Goal: Information Seeking & Learning: Learn about a topic

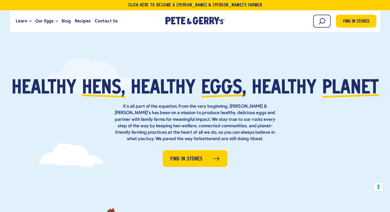
click at [221, 90] on span "eggs," at bounding box center [223, 88] width 45 height 19
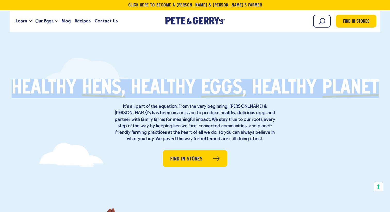
click at [221, 90] on span "eggs," at bounding box center [223, 88] width 45 height 19
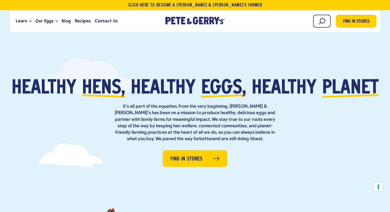
click at [213, 114] on p "It’s all part of the equation. From the very beginning, Pete & Gerry’s has been…" at bounding box center [195, 122] width 165 height 39
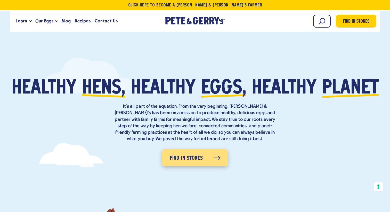
click at [197, 161] on span "Find in Stores" at bounding box center [186, 159] width 33 height 8
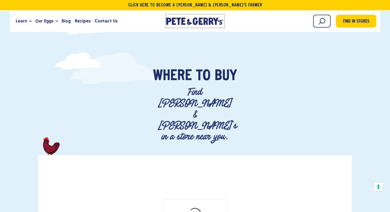
click at [183, 26] on div "[PERSON_NAME] & [PERSON_NAME]'s Homepage" at bounding box center [195, 22] width 58 height 9
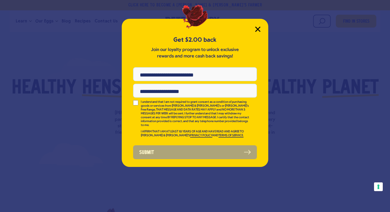
click at [258, 30] on icon "Close Modal" at bounding box center [257, 29] width 5 height 5
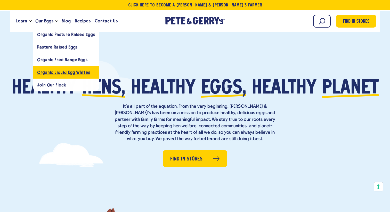
click at [75, 74] on span "Organic Liquid Egg Whites" at bounding box center [63, 72] width 53 height 5
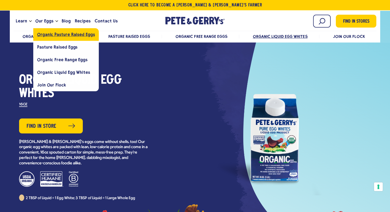
click at [62, 33] on span "Organic Pasture Raised Eggs" at bounding box center [66, 34] width 58 height 5
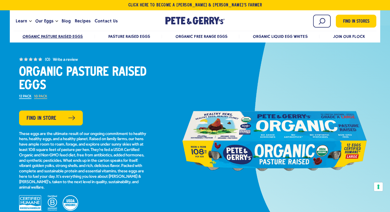
scroll to position [19, 0]
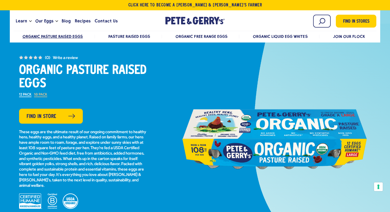
click at [121, 140] on p "These eggs are the ultimate result of our ongoing commitment to healthy hens, h…" at bounding box center [83, 159] width 129 height 59
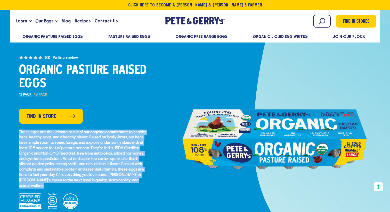
click at [121, 140] on p "These eggs are the ultimate result of our ongoing commitment to healthy hens, h…" at bounding box center [83, 159] width 129 height 59
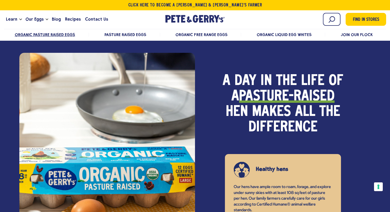
scroll to position [373, 0]
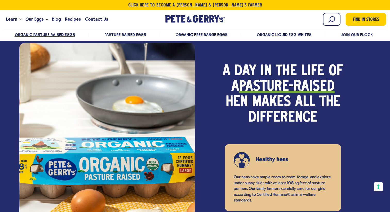
click at [269, 88] on strong "pasture-raised" at bounding box center [286, 86] width 95 height 15
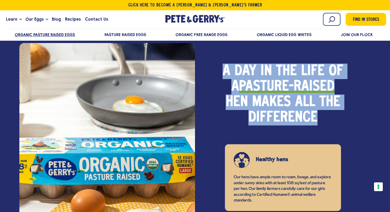
click at [269, 88] on strong "pasture-raised" at bounding box center [286, 86] width 95 height 15
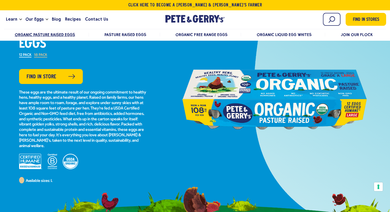
scroll to position [59, 0]
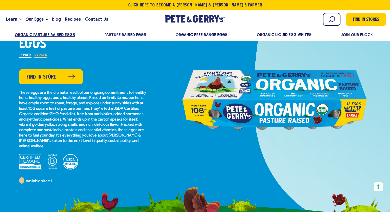
click at [102, 108] on p "These eggs are the ultimate result of our ongoing commitment to healthy hens, h…" at bounding box center [83, 119] width 129 height 59
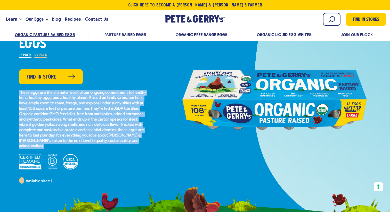
click at [102, 108] on p "These eggs are the ultimate result of our ongoing commitment to healthy hens, h…" at bounding box center [83, 119] width 129 height 59
copy div "These eggs are the ultimate result of our ongoing commitment to healthy hens, h…"
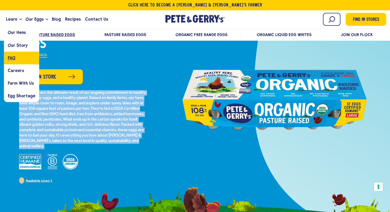
click at [11, 63] on link "FAQ" at bounding box center [21, 58] width 35 height 13
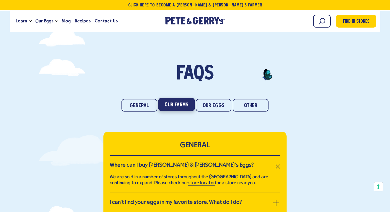
click at [174, 107] on link "Our Farms" at bounding box center [176, 104] width 37 height 13
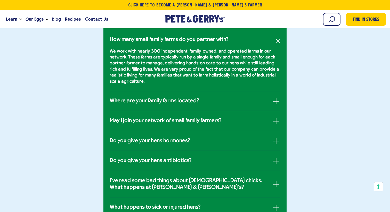
scroll to position [237, 0]
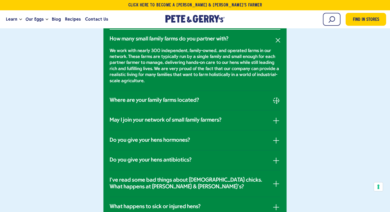
click at [277, 101] on span "button" at bounding box center [277, 101] width 1 height 6
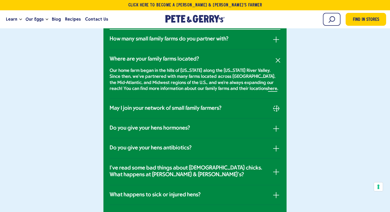
click at [276, 110] on button "button" at bounding box center [276, 109] width 6 height 6
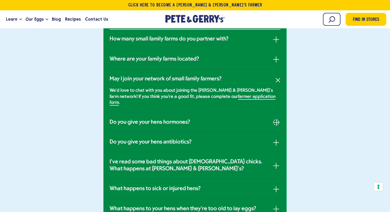
click at [275, 119] on button "button" at bounding box center [276, 122] width 6 height 6
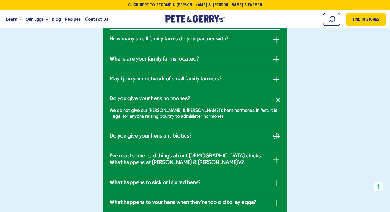
click at [277, 135] on span "button" at bounding box center [277, 137] width 1 height 6
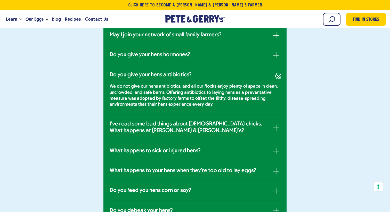
scroll to position [282, 0]
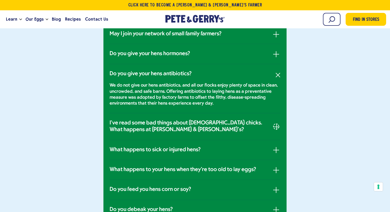
click at [274, 125] on button "button" at bounding box center [276, 127] width 6 height 6
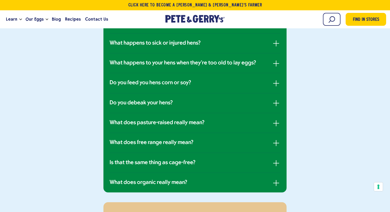
scroll to position [671, 0]
click at [277, 120] on button "button" at bounding box center [276, 123] width 6 height 6
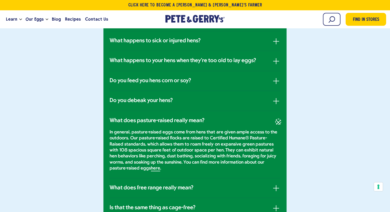
scroll to position [366, 0]
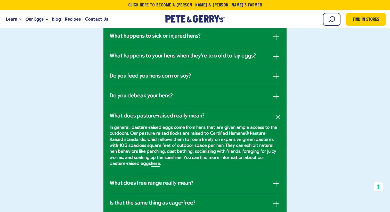
click at [229, 133] on p "In general, pasture-raised eggs come from hens that are given ample access to t…" at bounding box center [195, 146] width 171 height 42
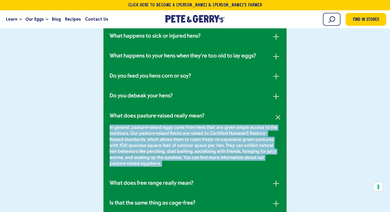
click at [229, 133] on p "In general, pasture-raised eggs come from hens that are given ample access to t…" at bounding box center [195, 146] width 171 height 42
copy ul "In general, pasture-raised eggs come from hens that are given ample access to t…"
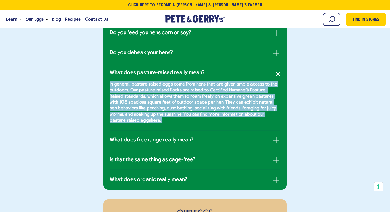
scroll to position [413, 0]
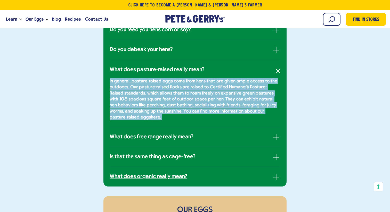
click at [270, 176] on link "What does organic really mean?" at bounding box center [195, 177] width 171 height 7
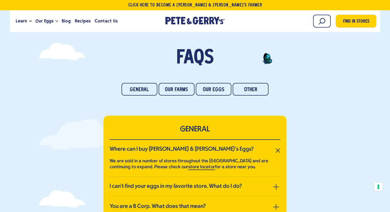
scroll to position [0, 0]
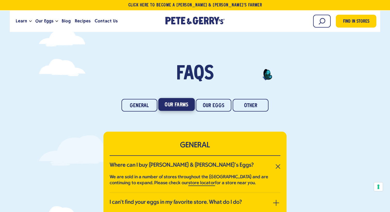
click at [181, 107] on link "Our Farms" at bounding box center [176, 104] width 37 height 13
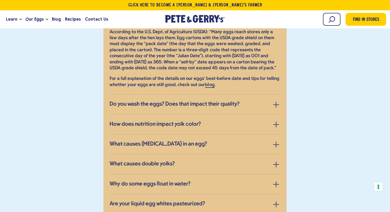
scroll to position [659, 0]
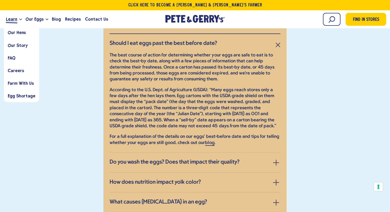
click at [13, 20] on span "Learn" at bounding box center [11, 19] width 11 height 6
click at [26, 74] on link "Careers" at bounding box center [21, 70] width 35 height 13
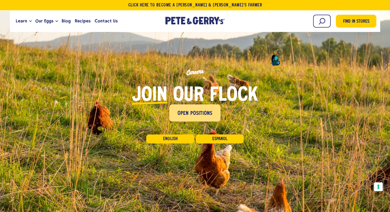
click at [203, 121] on link "Open Positions" at bounding box center [195, 113] width 51 height 17
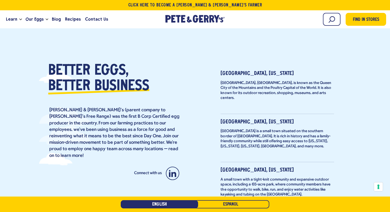
scroll to position [72, 0]
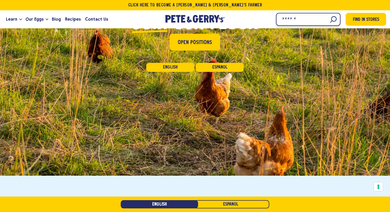
click at [335, 15] on input "Search" at bounding box center [308, 19] width 65 height 13
click at [331, 20] on input "Search" at bounding box center [308, 19] width 65 height 13
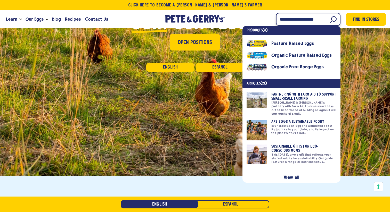
type input "**********"
click at [292, 93] on link at bounding box center [292, 104] width 90 height 23
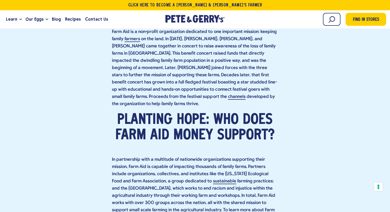
scroll to position [668, 0]
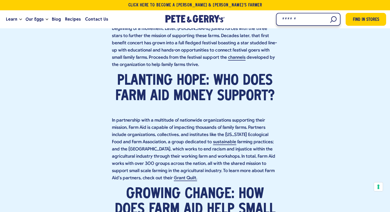
click at [328, 16] on input "Search" at bounding box center [308, 19] width 65 height 13
